Goal: Check status

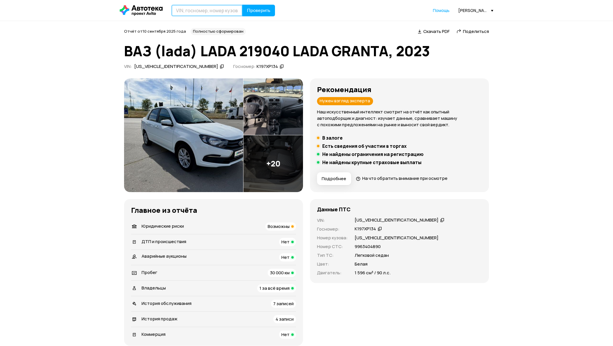
click at [209, 13] on input "text" at bounding box center [206, 11] width 71 height 12
paste input "[US_VEHICLE_IDENTIFICATION_NUMBER]"
type input "[US_VEHICLE_IDENTIFICATION_NUMBER]"
click at [242, 5] on button "Проверить" at bounding box center [258, 11] width 33 height 12
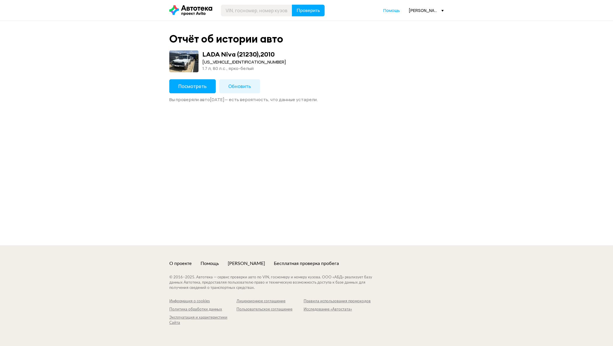
click at [188, 88] on span "Посмотреть" at bounding box center [192, 86] width 28 height 6
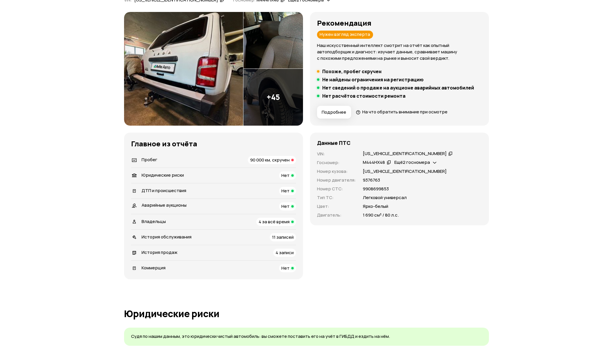
scroll to position [48, 0]
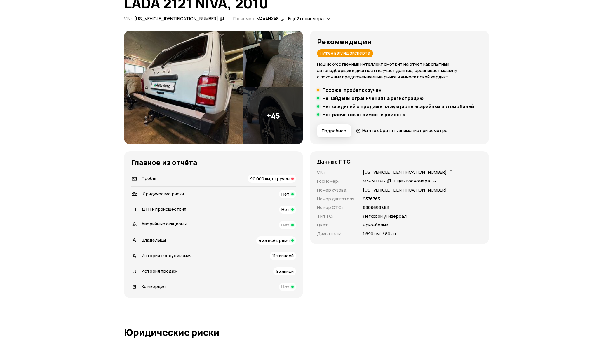
click at [278, 178] on span "90 000 км, скручен" at bounding box center [269, 179] width 39 height 6
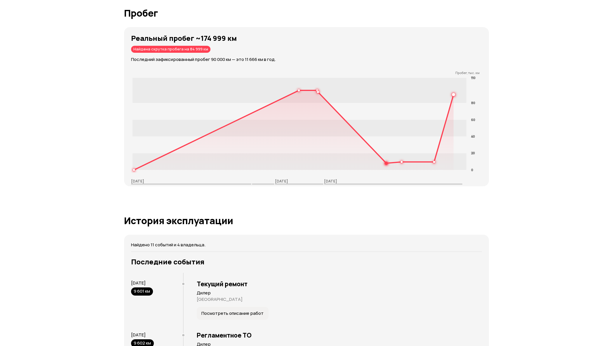
scroll to position [838, 0]
